Goal: Communication & Community: Share content

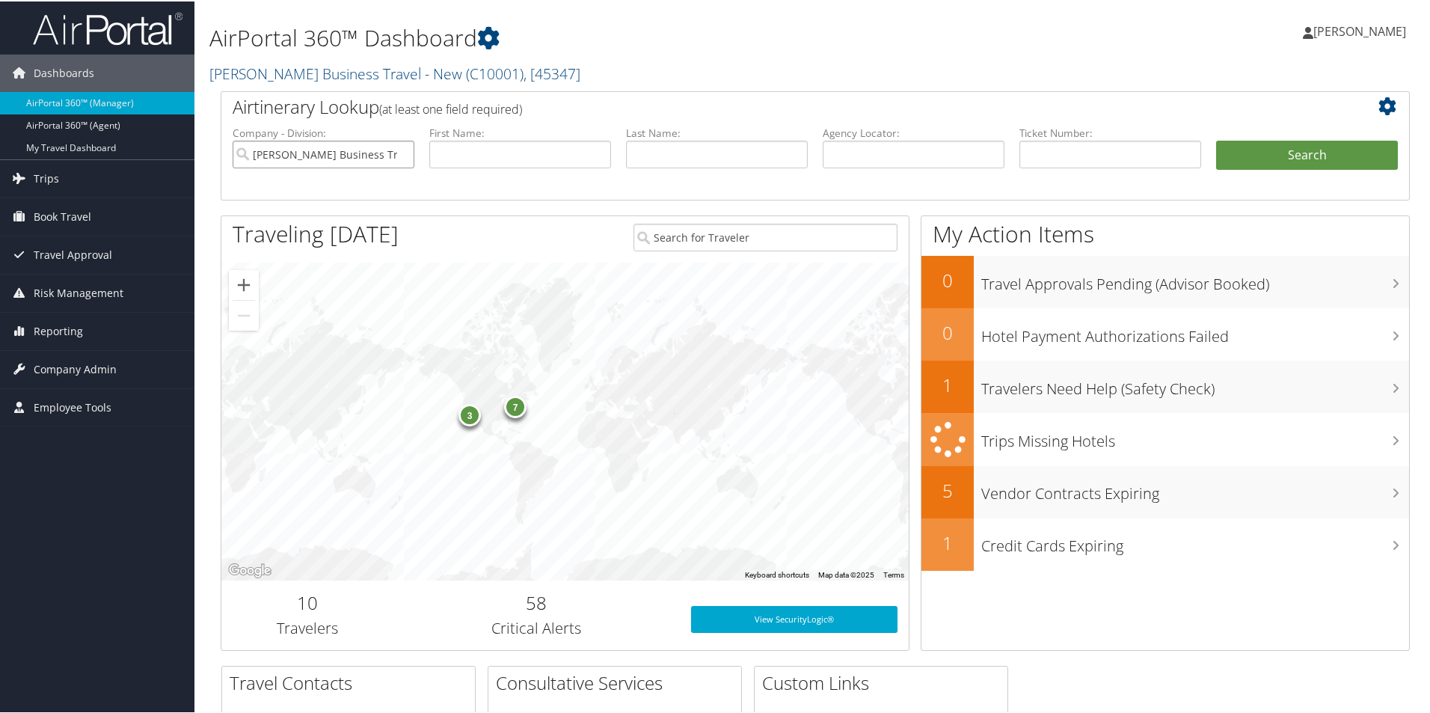
click at [336, 152] on input "Christopherson Business Travel - New" at bounding box center [324, 153] width 182 height 28
click at [826, 154] on input "text" at bounding box center [914, 153] width 182 height 28
paste input "DCLT7T"
type input "DCLT7T"
click at [1269, 144] on button "Search" at bounding box center [1307, 154] width 182 height 30
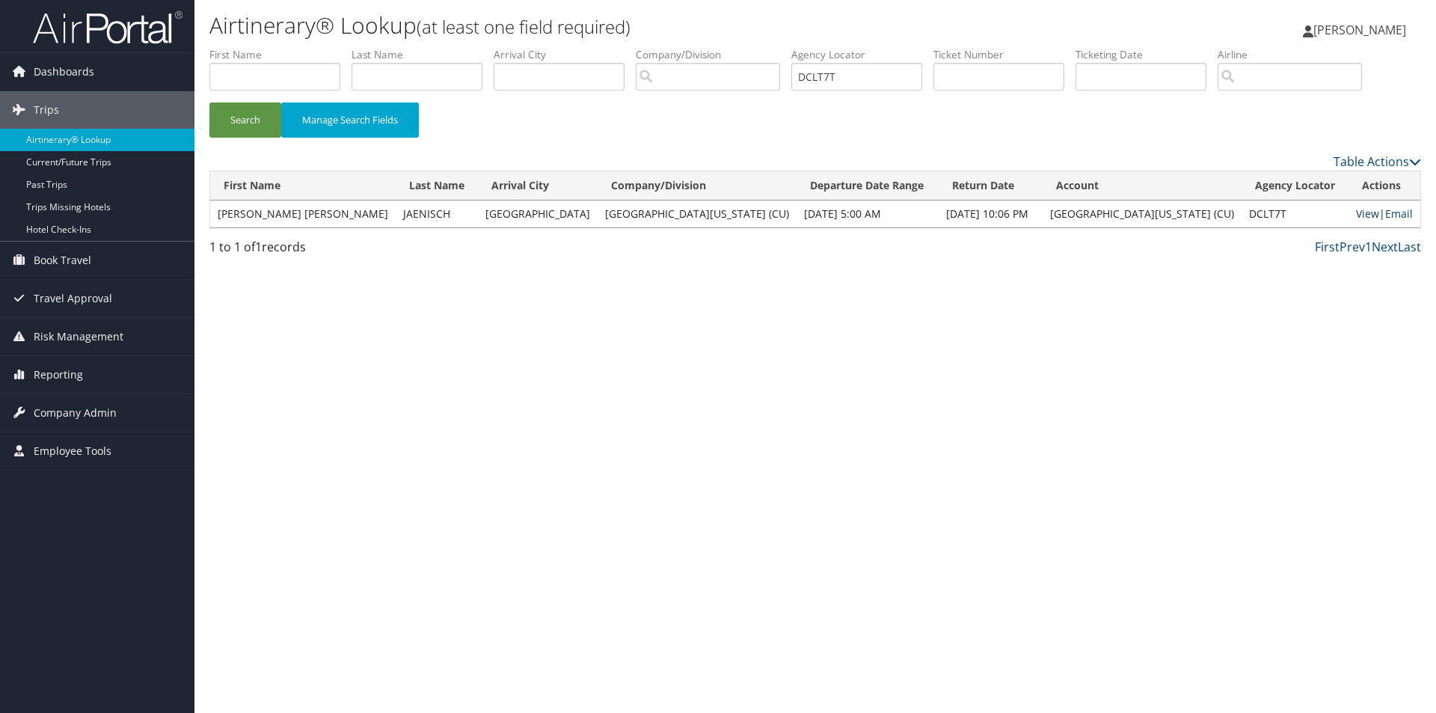
click at [1356, 212] on link "View" at bounding box center [1367, 213] width 23 height 14
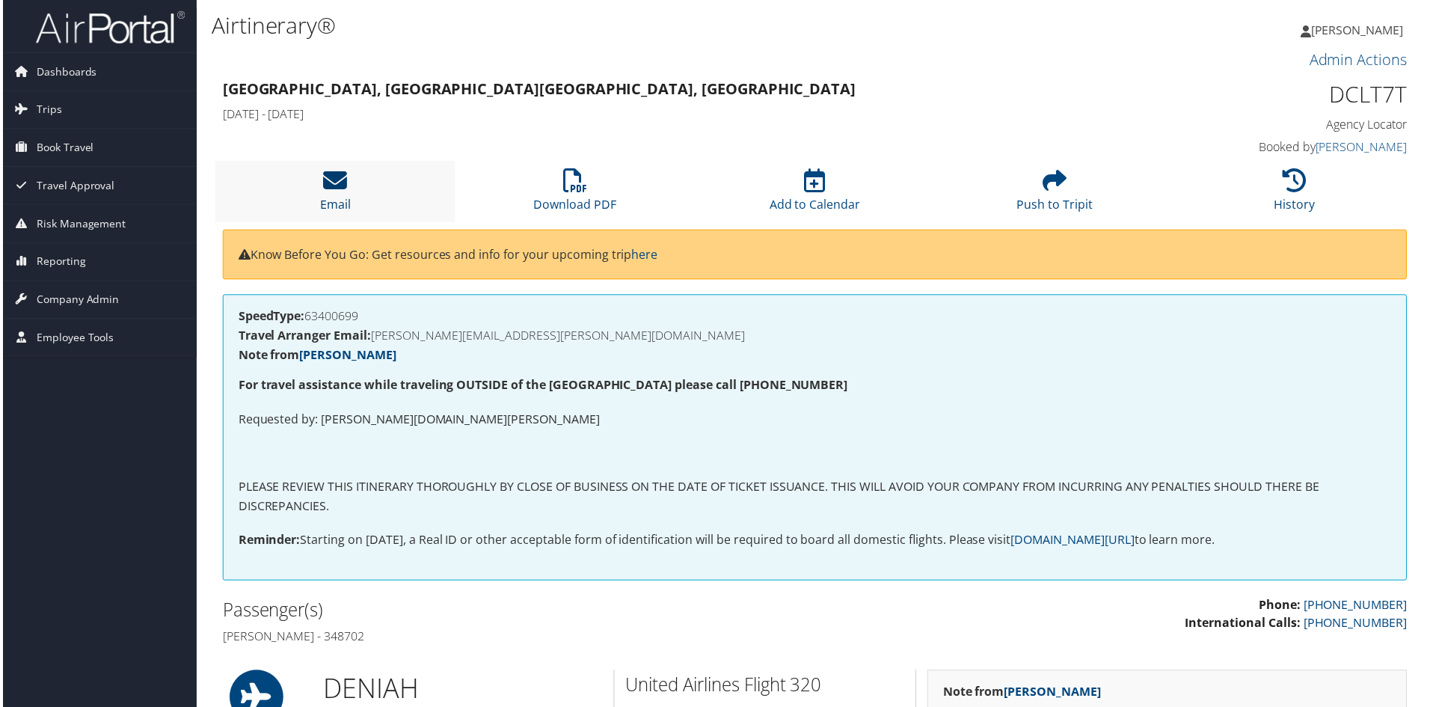
click at [329, 204] on link "Email" at bounding box center [334, 195] width 31 height 36
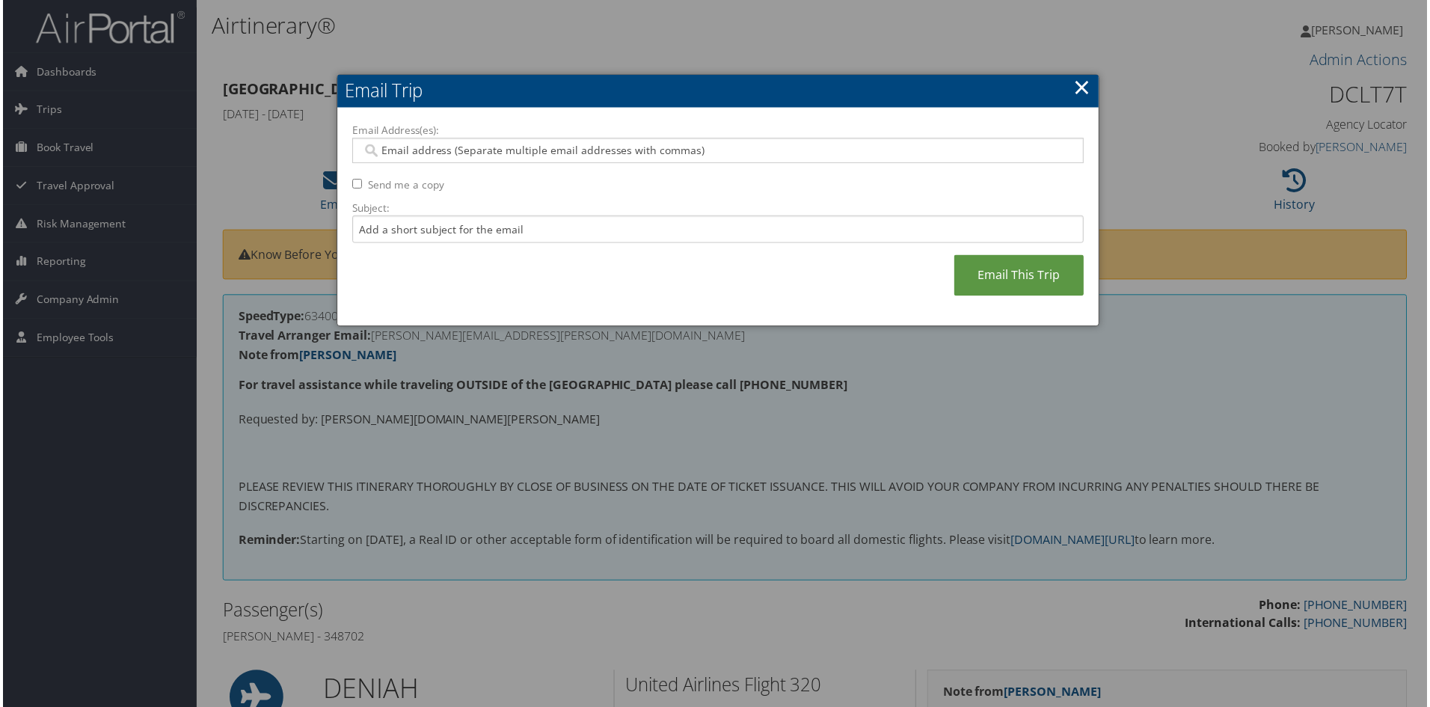
click at [415, 151] on input "Email Address(es):" at bounding box center [717, 151] width 714 height 15
click at [404, 153] on input "Email Address(es):" at bounding box center [717, 151] width 714 height 15
paste input "MELISA.JAENISCH@CUANSCHUTZ.EDU"
type input "MELISA.JAENISCH@CUANSCHUTZ.EDU"
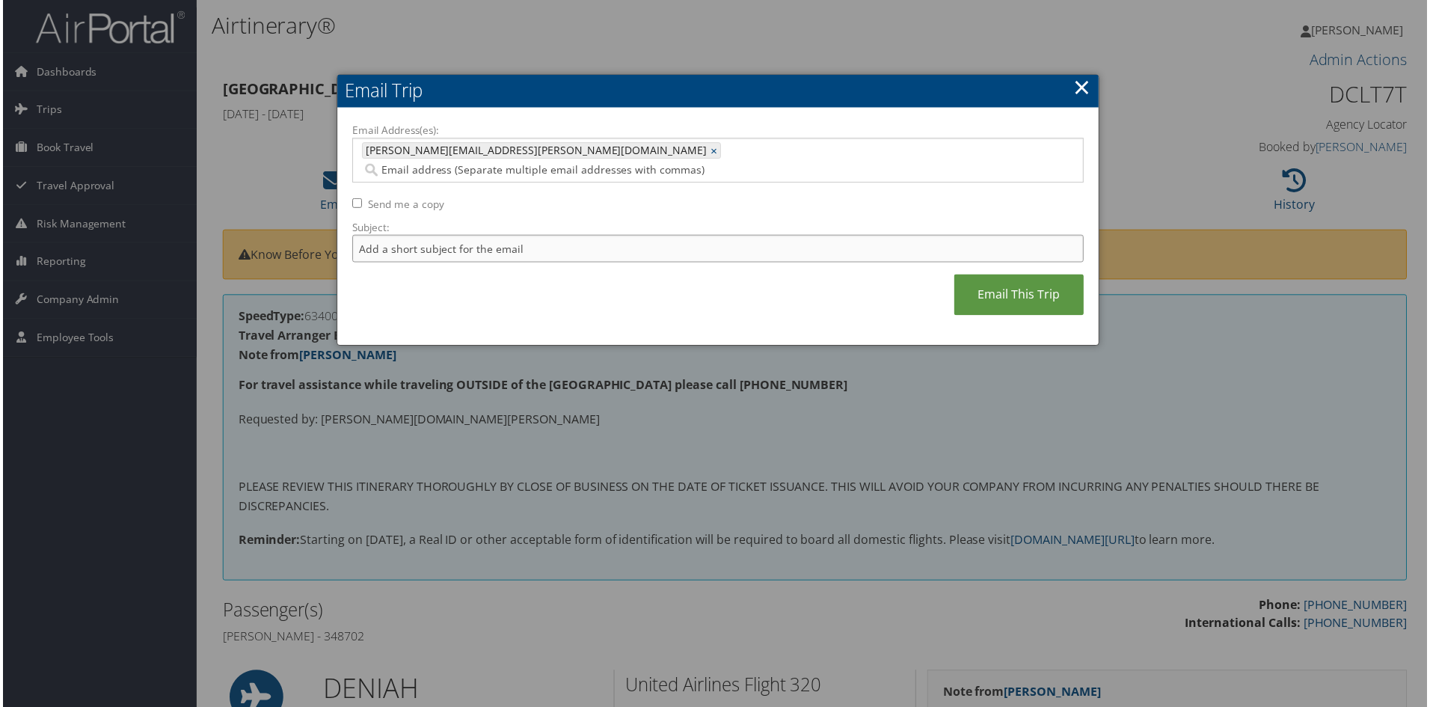
click at [379, 236] on input "Subject:" at bounding box center [718, 250] width 734 height 28
click at [375, 236] on input "Subject:" at bounding box center [718, 250] width 734 height 28
type input "D"
type input "Itinerary/Invoice DEN-GUA"
click at [1028, 278] on link "Email This Trip" at bounding box center [1020, 295] width 130 height 41
